Goal: Check status

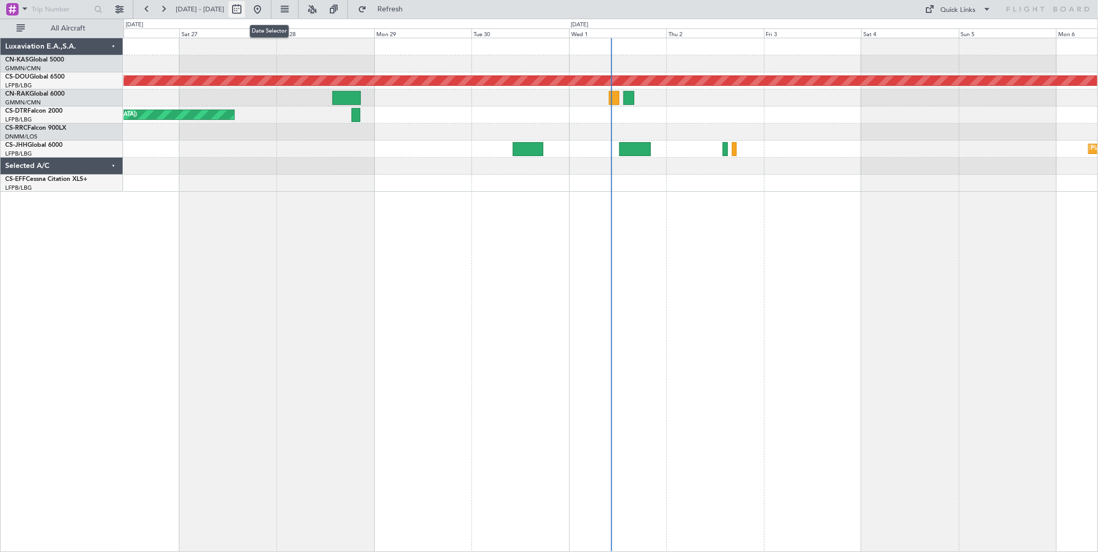
click at [245, 12] on button at bounding box center [237, 9] width 17 height 17
select select "9"
select select "2025"
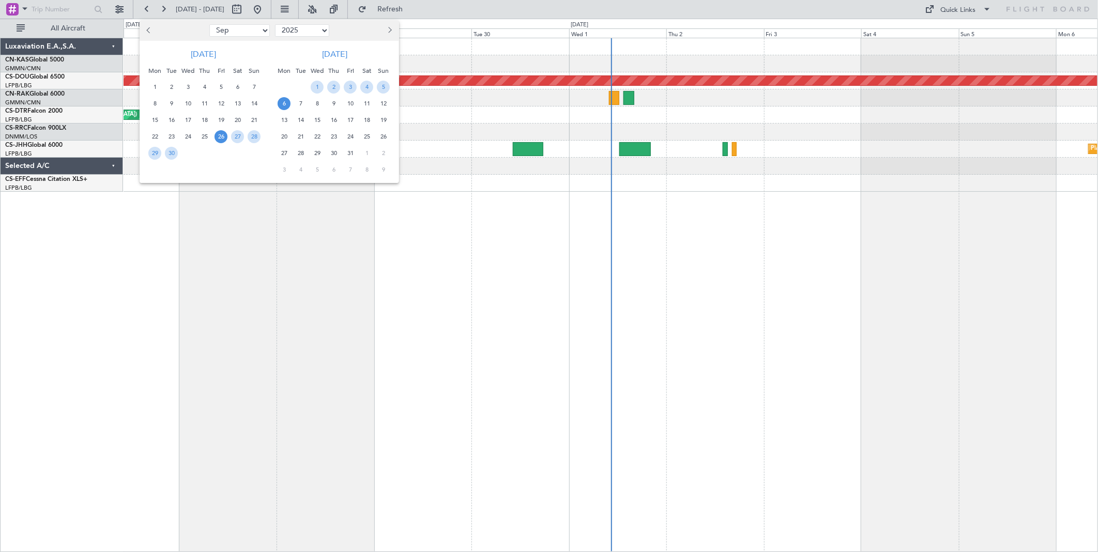
click at [147, 32] on button "Previous month" at bounding box center [149, 30] width 11 height 17
select select "6"
click at [181, 119] on span "11" at bounding box center [187, 120] width 13 height 13
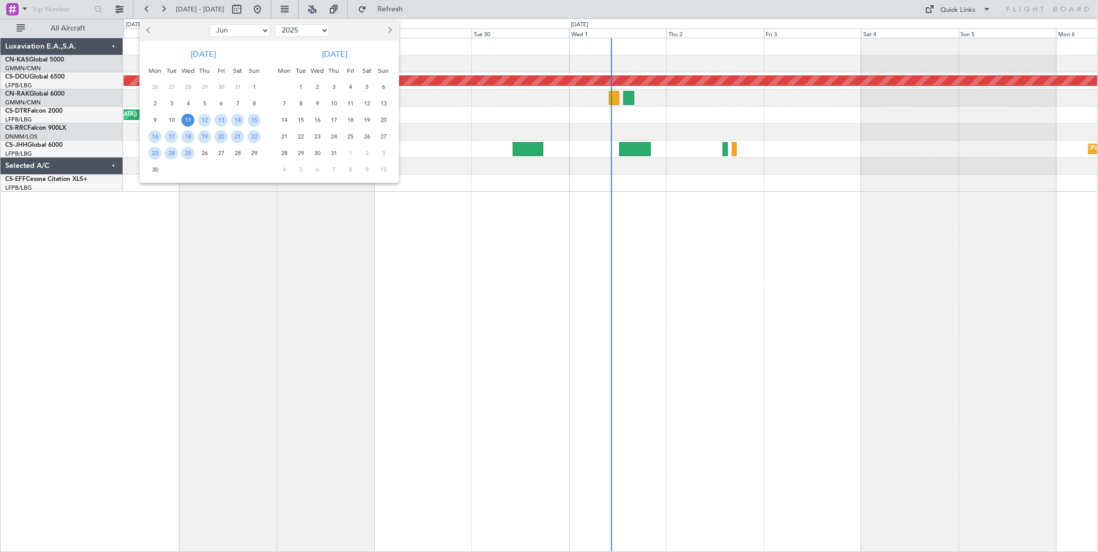
click at [231, 232] on div at bounding box center [549, 276] width 1098 height 552
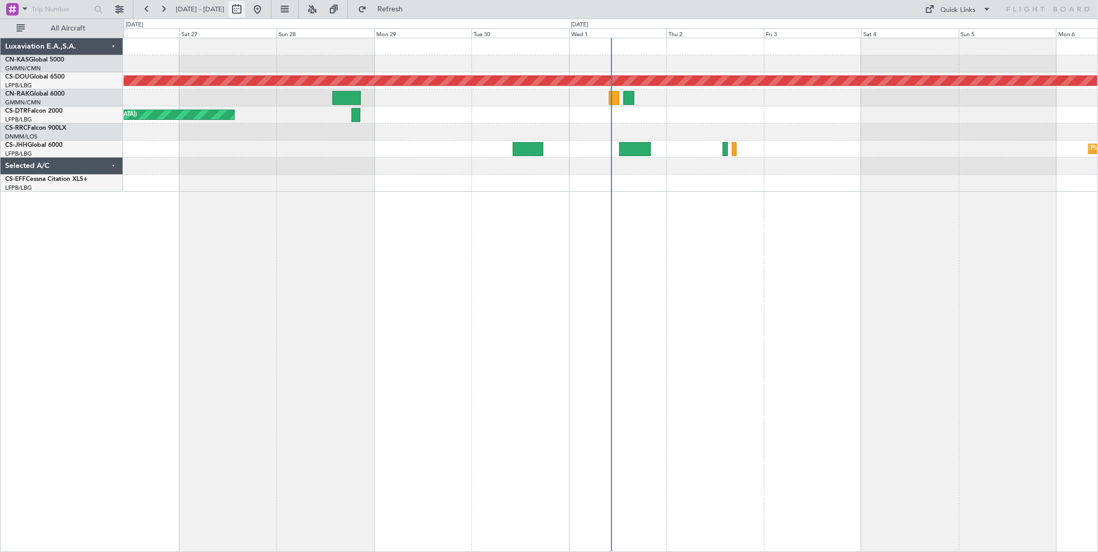
click at [245, 7] on button at bounding box center [237, 9] width 17 height 17
select select "6"
select select "2025"
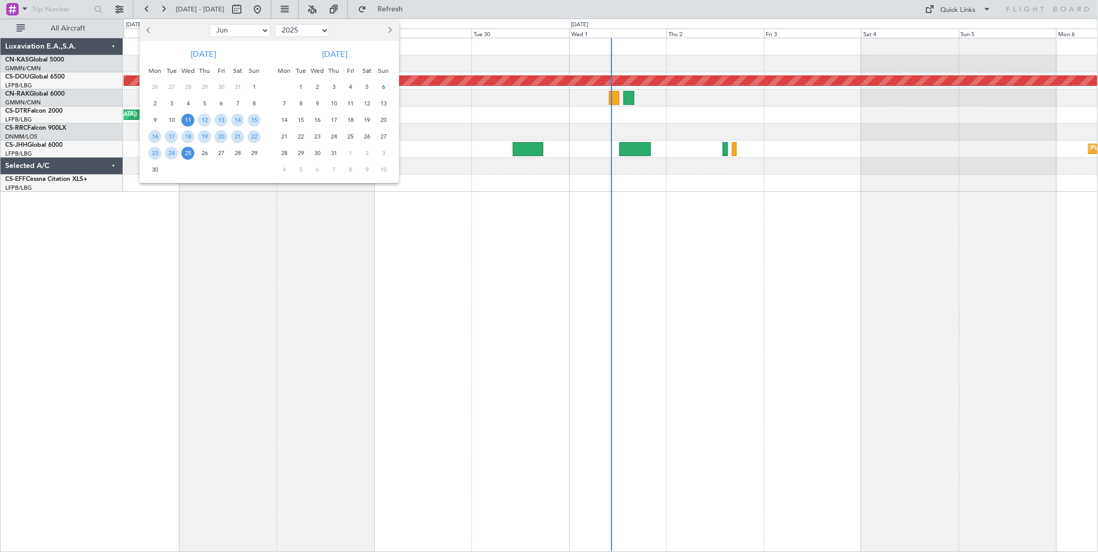
click at [186, 151] on span "25" at bounding box center [187, 153] width 13 height 13
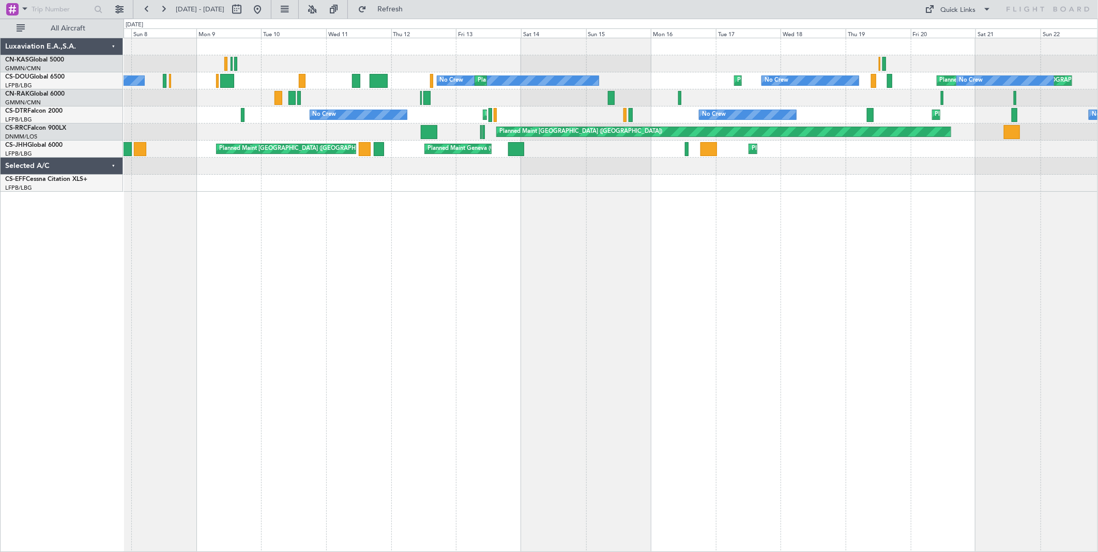
click at [422, 276] on div "Planned Maint [GEOGRAPHIC_DATA] ([GEOGRAPHIC_DATA]) Planned Maint [GEOGRAPHIC_D…" at bounding box center [611, 295] width 975 height 514
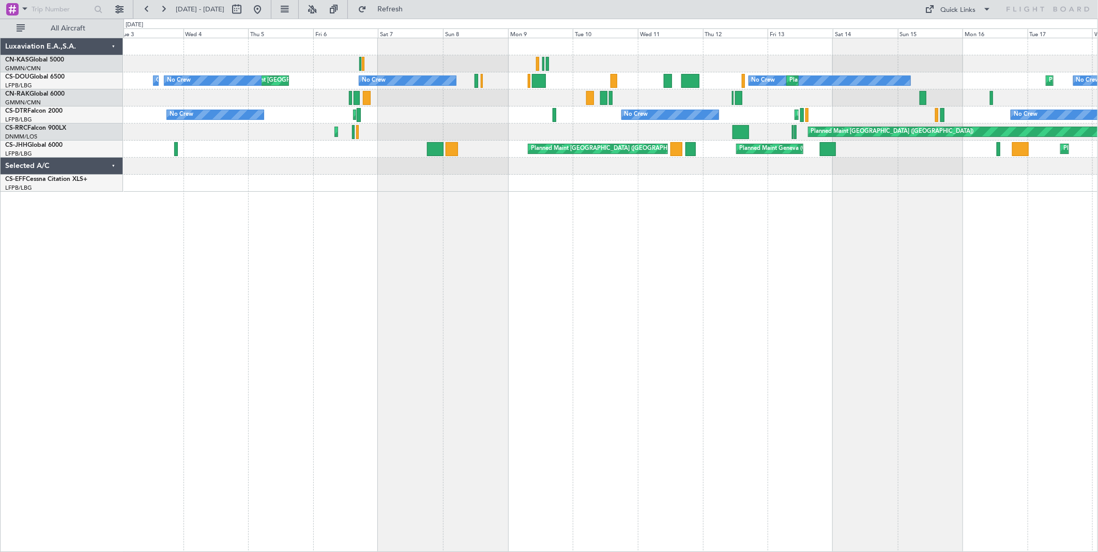
click at [581, 248] on div "Planned Maint [GEOGRAPHIC_DATA] ([GEOGRAPHIC_DATA]) No Crew No Crew No Crew Pla…" at bounding box center [611, 295] width 975 height 514
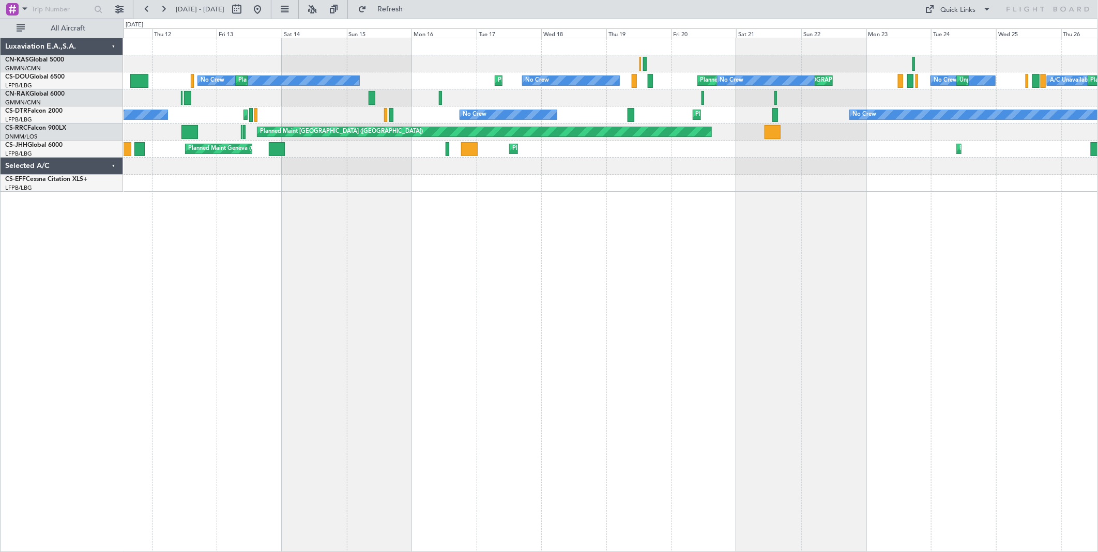
click at [304, 227] on div "Planned Maint [GEOGRAPHIC_DATA] ([GEOGRAPHIC_DATA]) No Crew Planned Maint [GEOG…" at bounding box center [611, 295] width 975 height 514
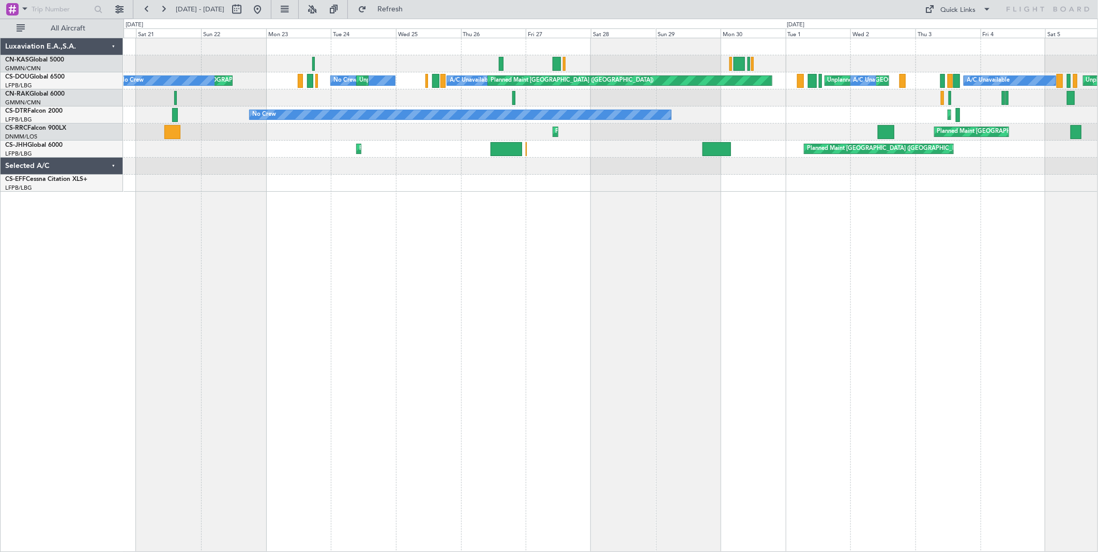
click at [280, 229] on div "Planned Maint [GEOGRAPHIC_DATA] ([GEOGRAPHIC_DATA]) No Crew No Crew Unplanned M…" at bounding box center [611, 295] width 975 height 514
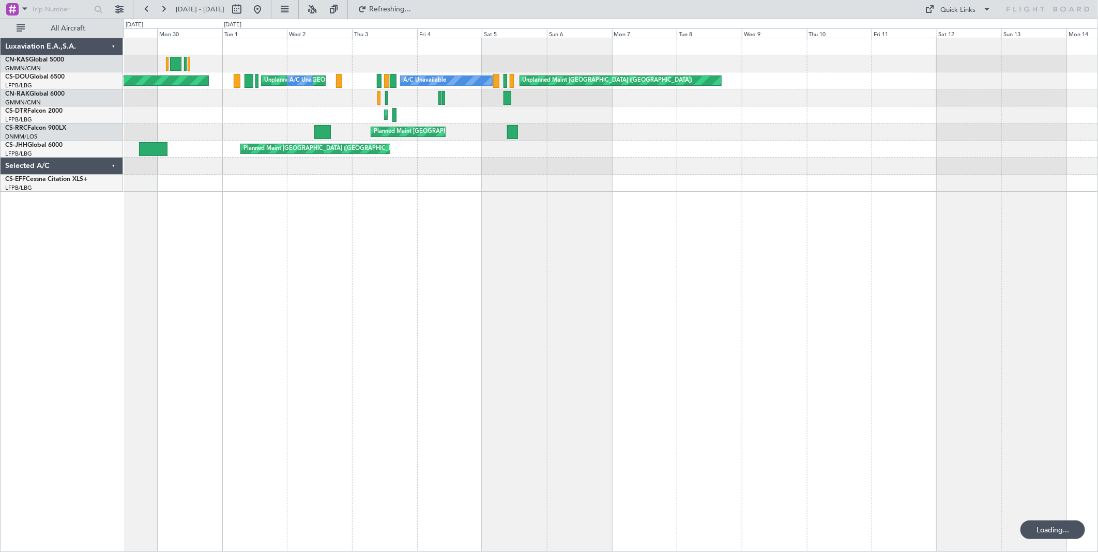
click at [429, 231] on div "Planned Maint [GEOGRAPHIC_DATA] ([GEOGRAPHIC_DATA]) Unplanned Maint [GEOGRAPHIC…" at bounding box center [611, 295] width 975 height 514
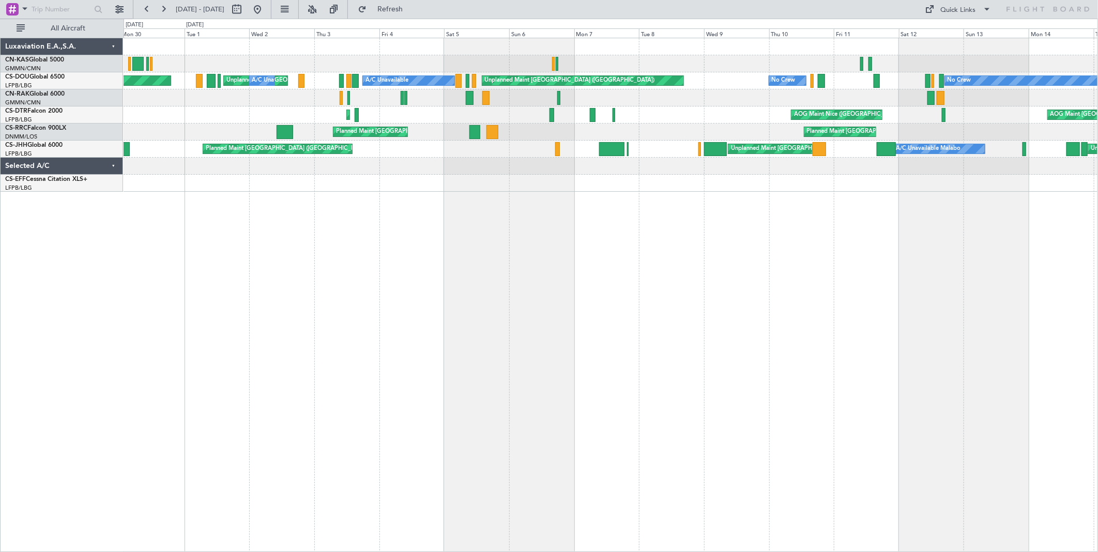
click at [335, 265] on div "Planned Maint [GEOGRAPHIC_DATA] ([GEOGRAPHIC_DATA]) Unplanned Maint [GEOGRAPHIC…" at bounding box center [611, 295] width 975 height 514
